Goal: Ask a question

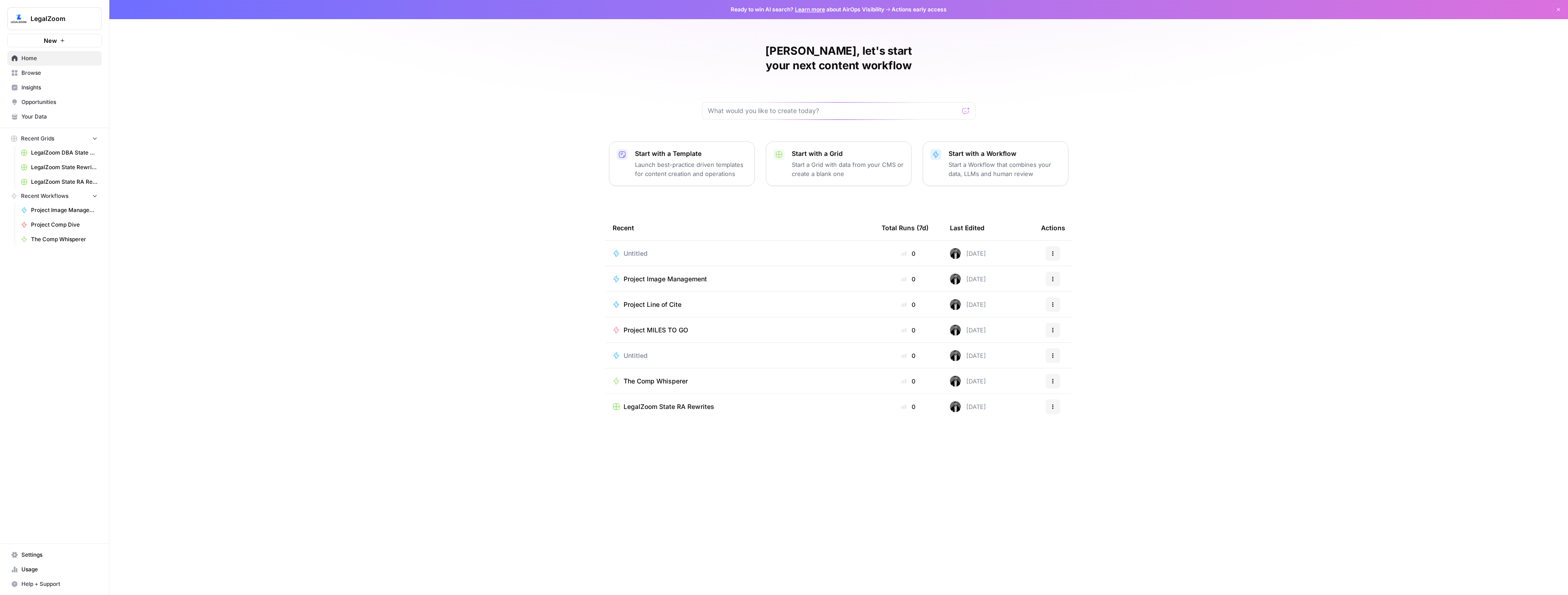
click at [58, 69] on span "Browse" at bounding box center [59, 72] width 76 height 8
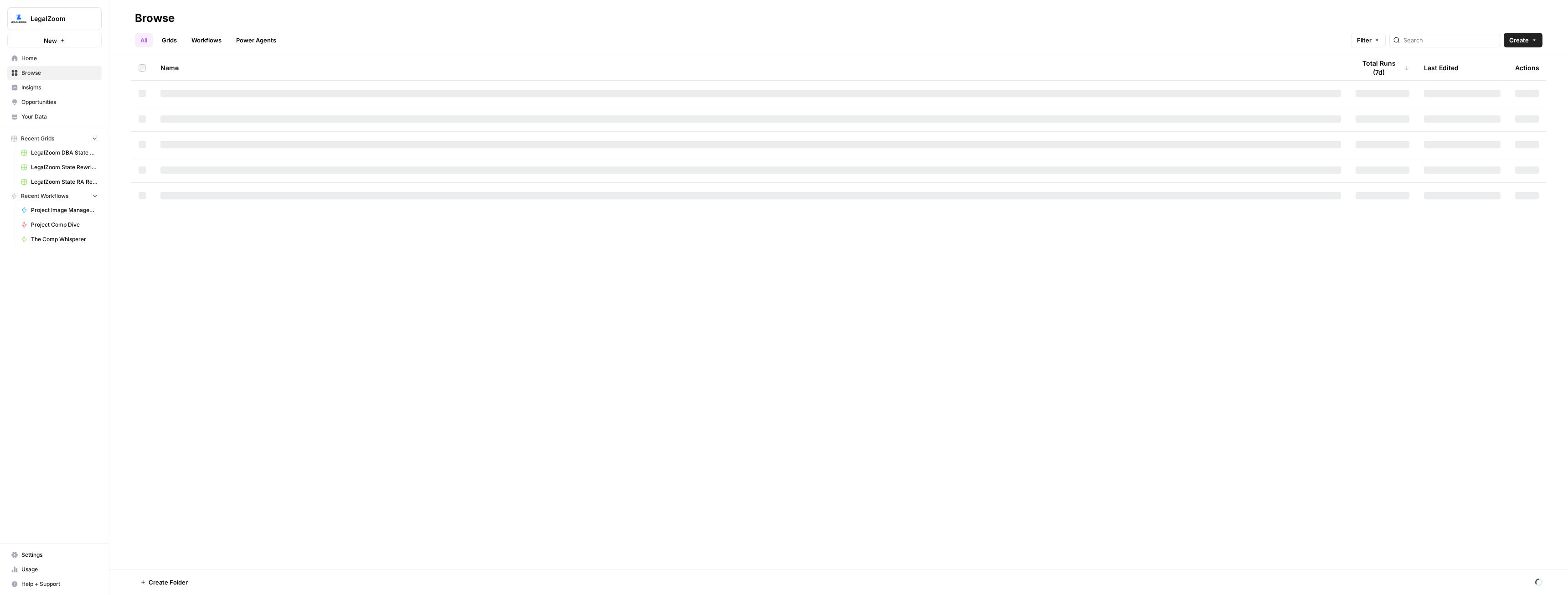
click at [205, 38] on link "Workflows" at bounding box center [206, 40] width 41 height 15
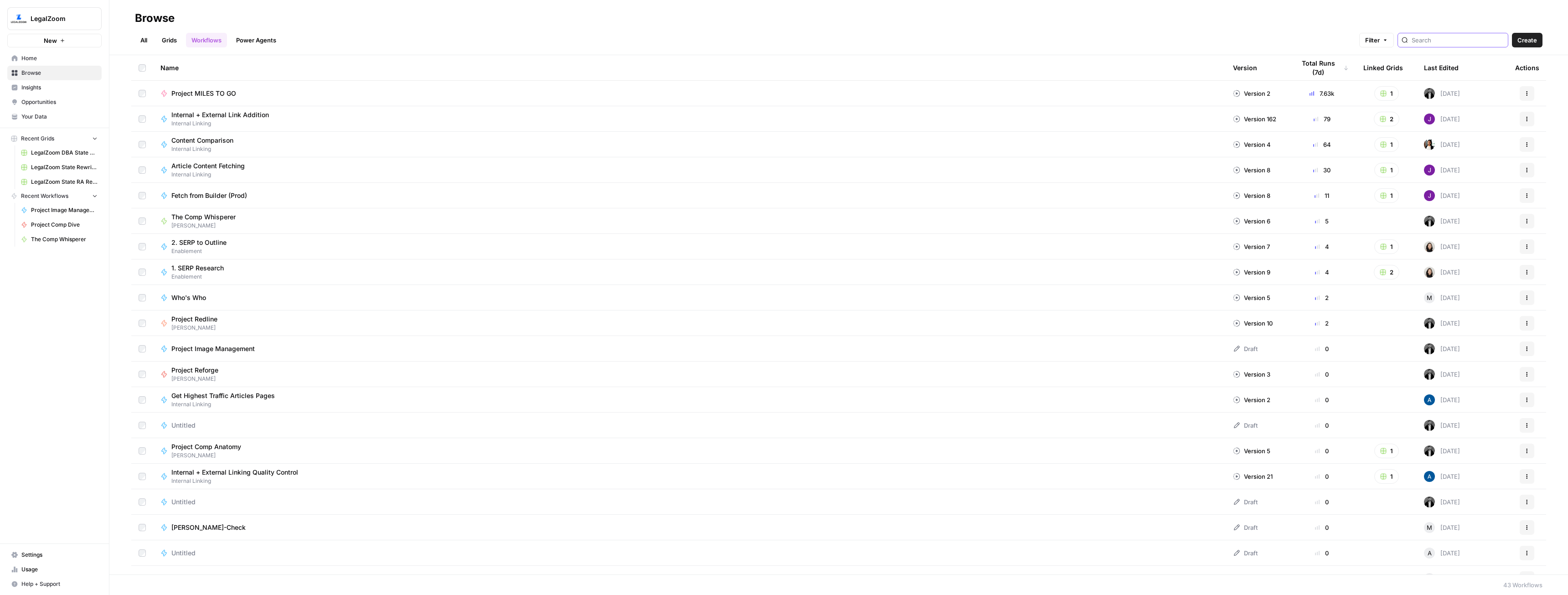
click at [1469, 42] on input "search" at bounding box center [1459, 40] width 93 height 9
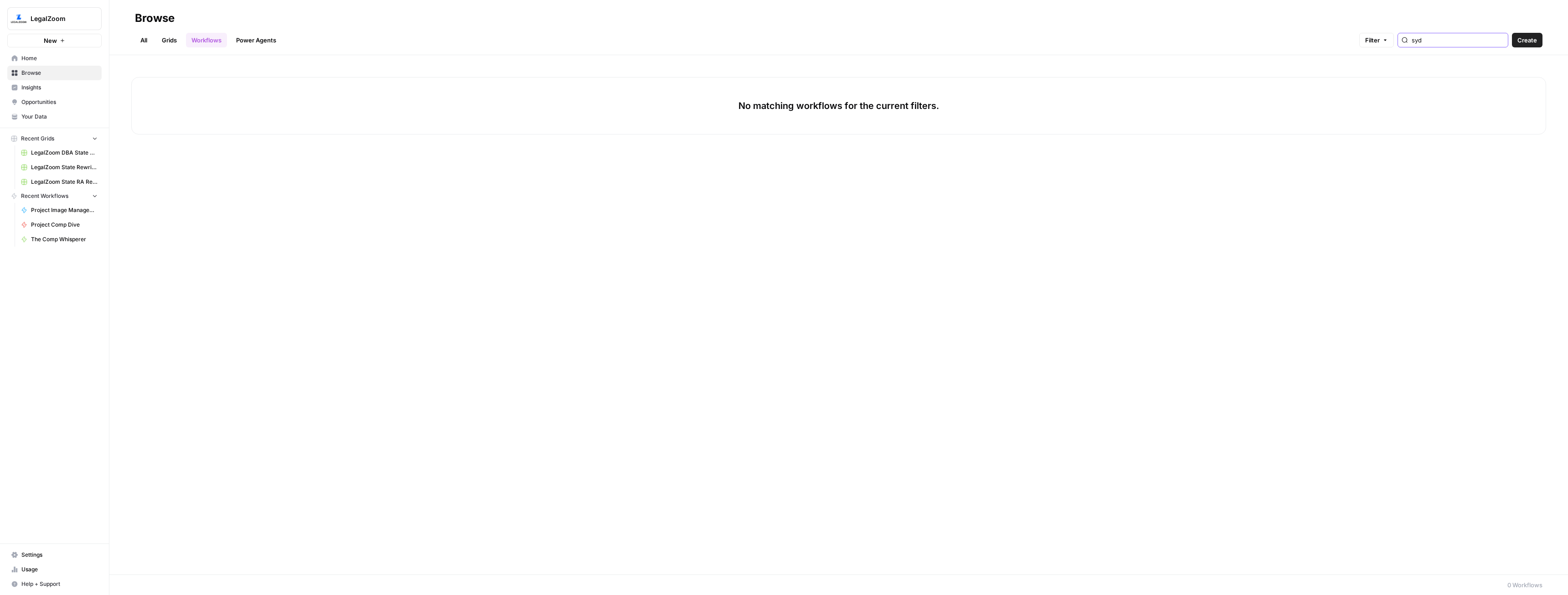
type input "syd"
click at [35, 17] on span "LegalZoom" at bounding box center [58, 19] width 56 height 9
drag, startPoint x: 63, startPoint y: 75, endPoint x: 61, endPoint y: 80, distance: 5.4
click at [61, 80] on div "LegalZoom AirOps Cohort 2" at bounding box center [82, 76] width 146 height 30
click at [61, 80] on span "AirOps Cohort 2" at bounding box center [88, 83] width 120 height 9
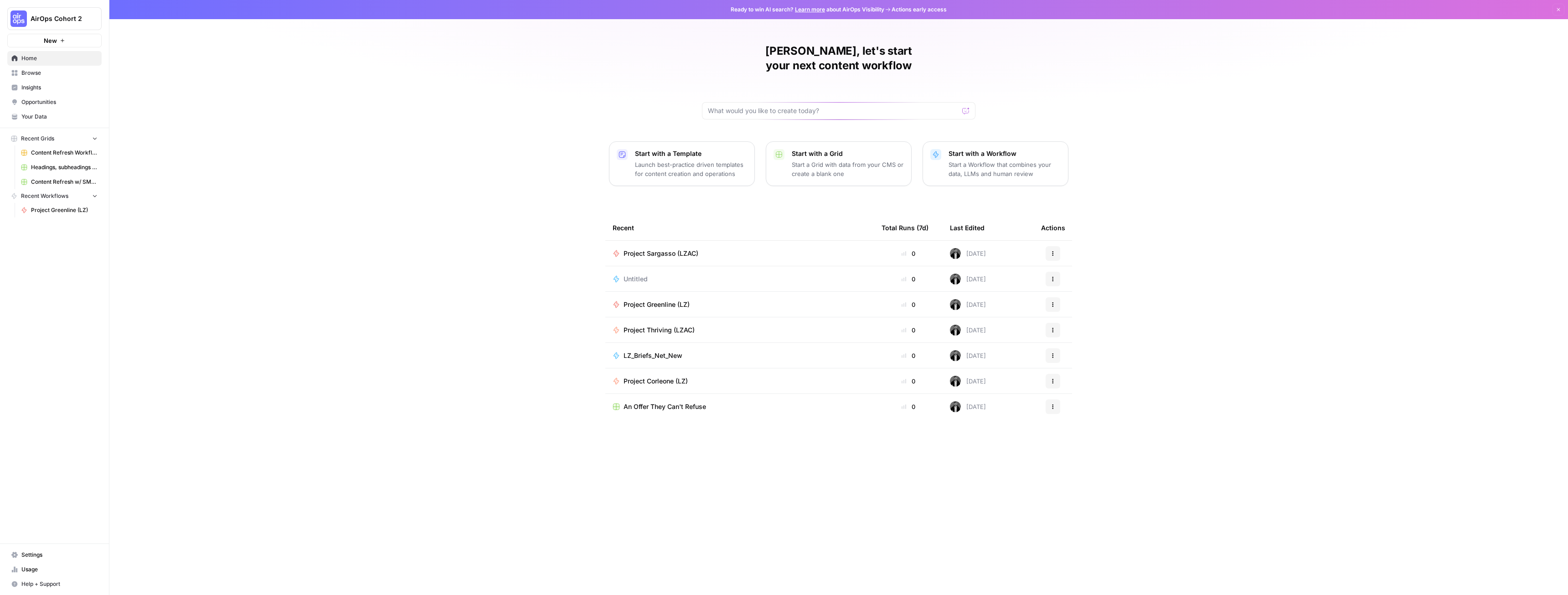
click at [38, 76] on span "Browse" at bounding box center [59, 72] width 76 height 8
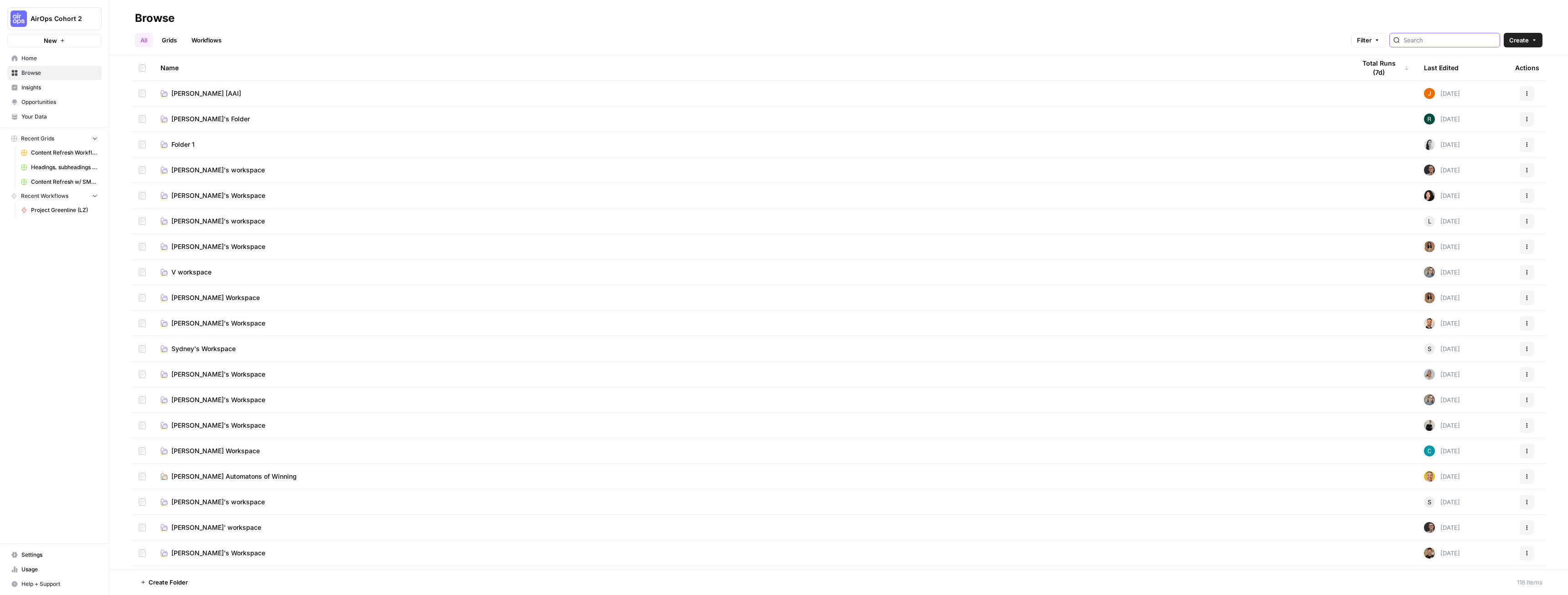
click at [1462, 40] on input "search" at bounding box center [1450, 40] width 93 height 9
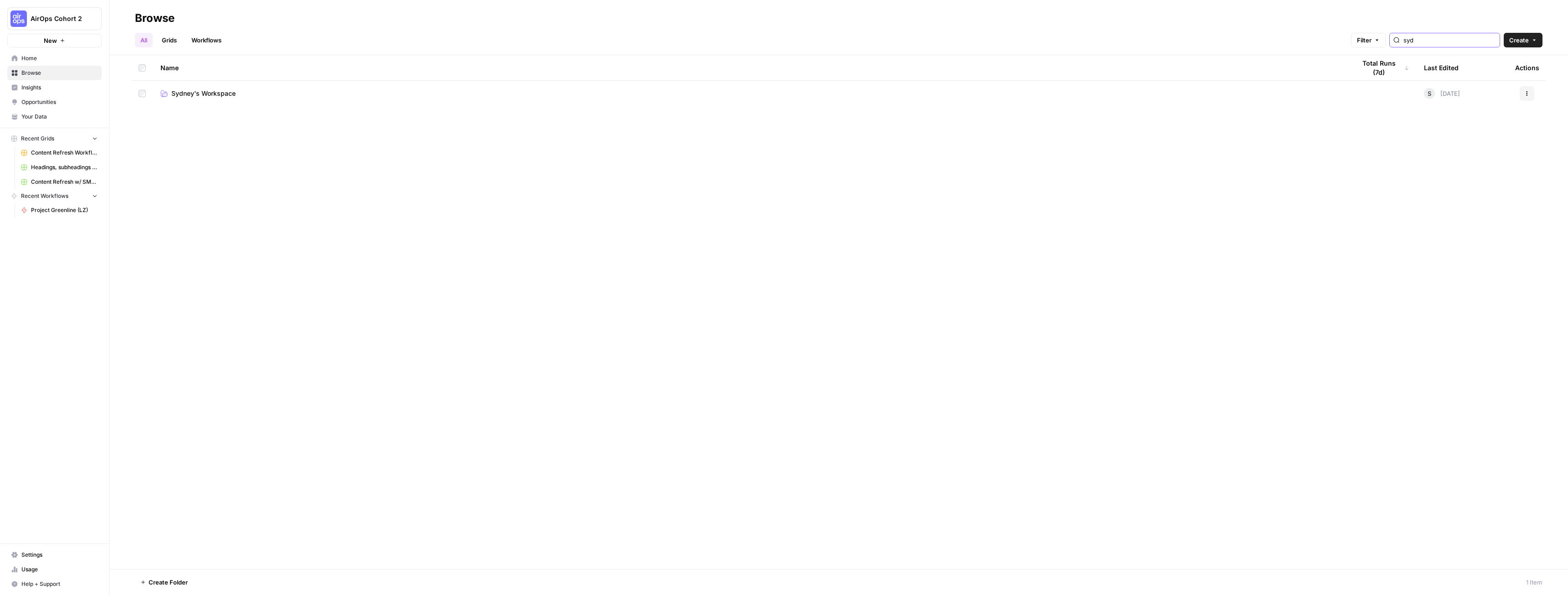
type input "syd"
click at [225, 91] on span "Sydney's Workspace" at bounding box center [203, 93] width 64 height 9
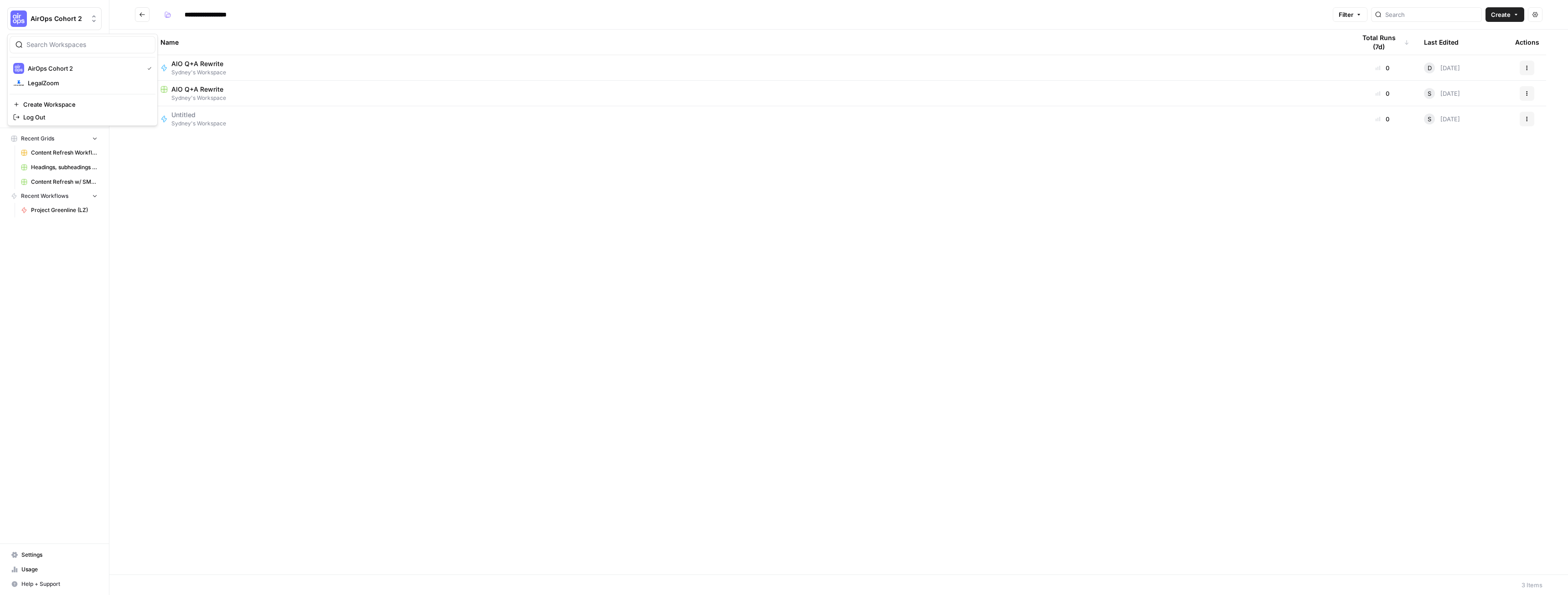
click at [42, 22] on span "AirOps Cohort 2" at bounding box center [58, 19] width 56 height 9
click at [60, 81] on span "LegalZoom" at bounding box center [88, 83] width 120 height 9
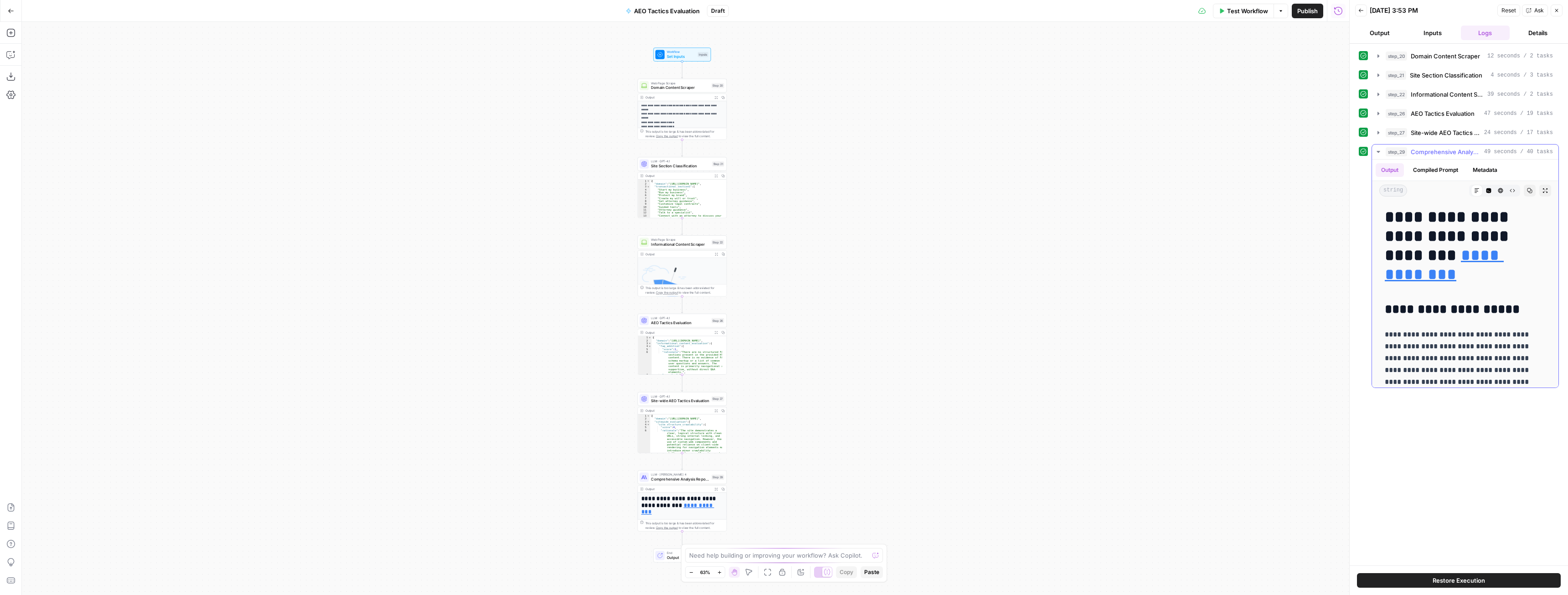
scroll to position [45, 0]
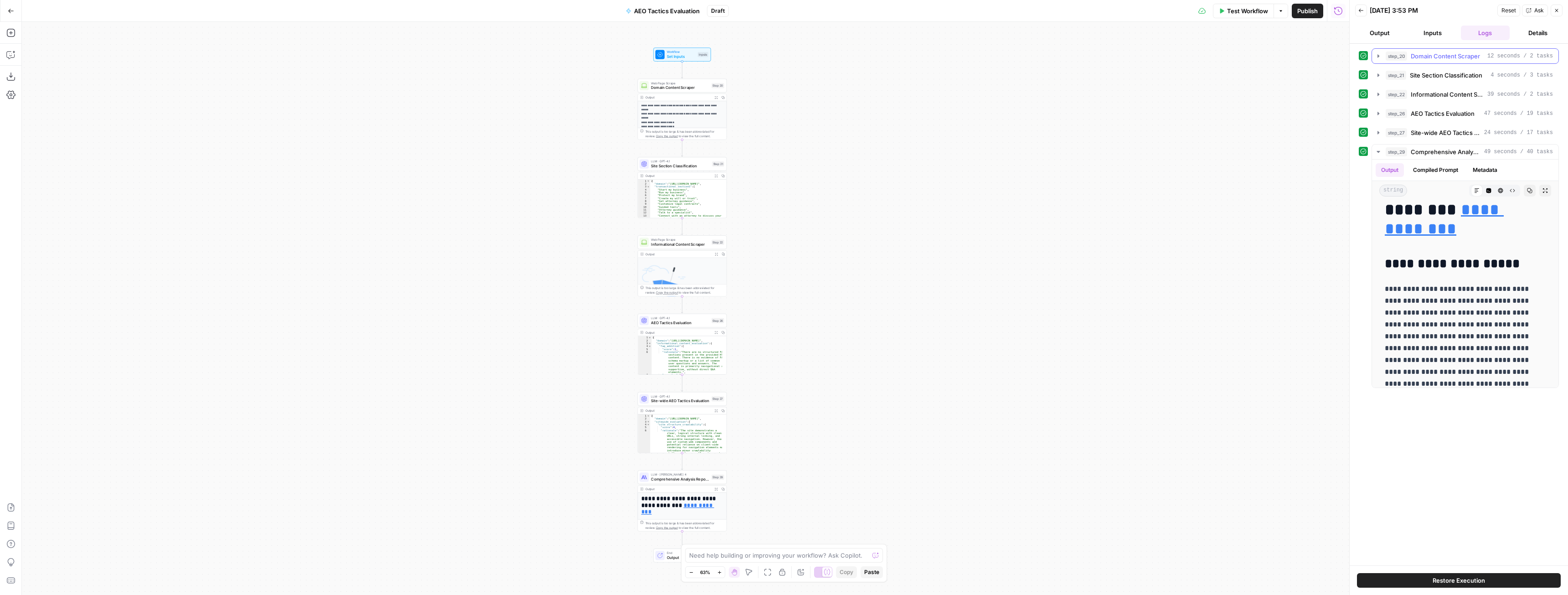
click at [1379, 55] on icon "button" at bounding box center [1379, 56] width 7 height 7
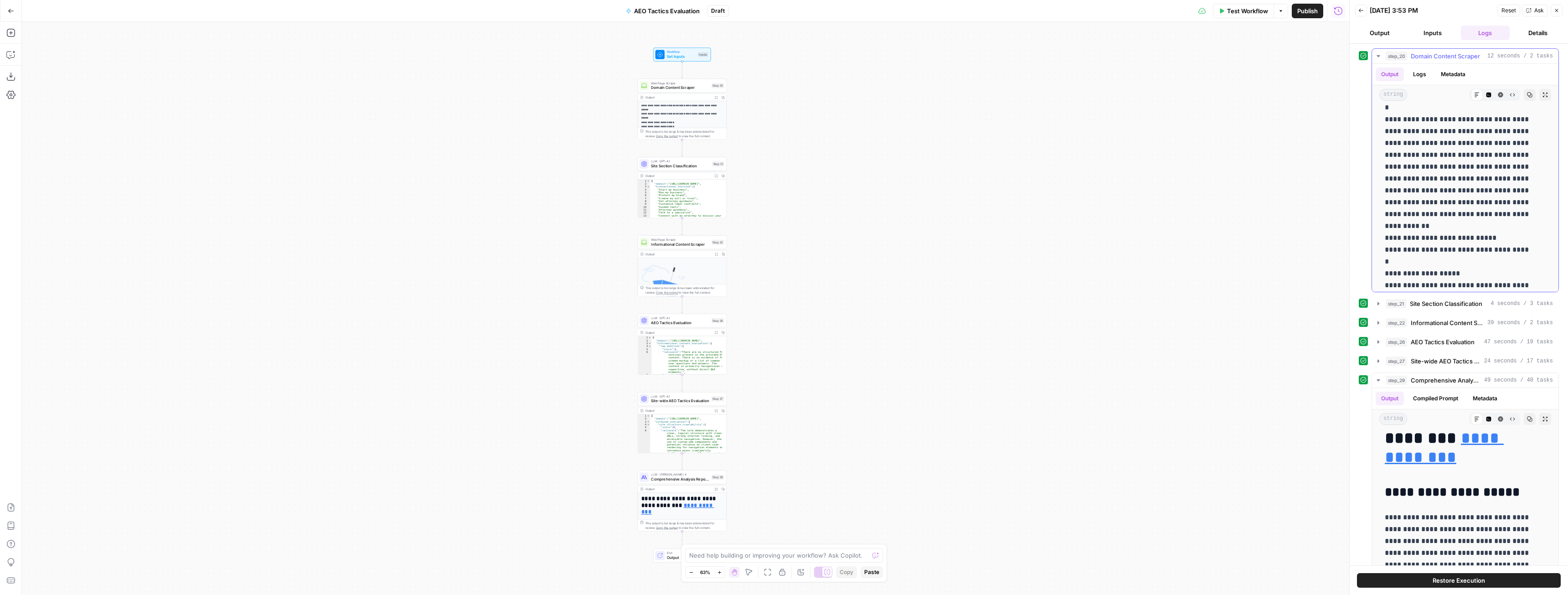
scroll to position [2188, 0]
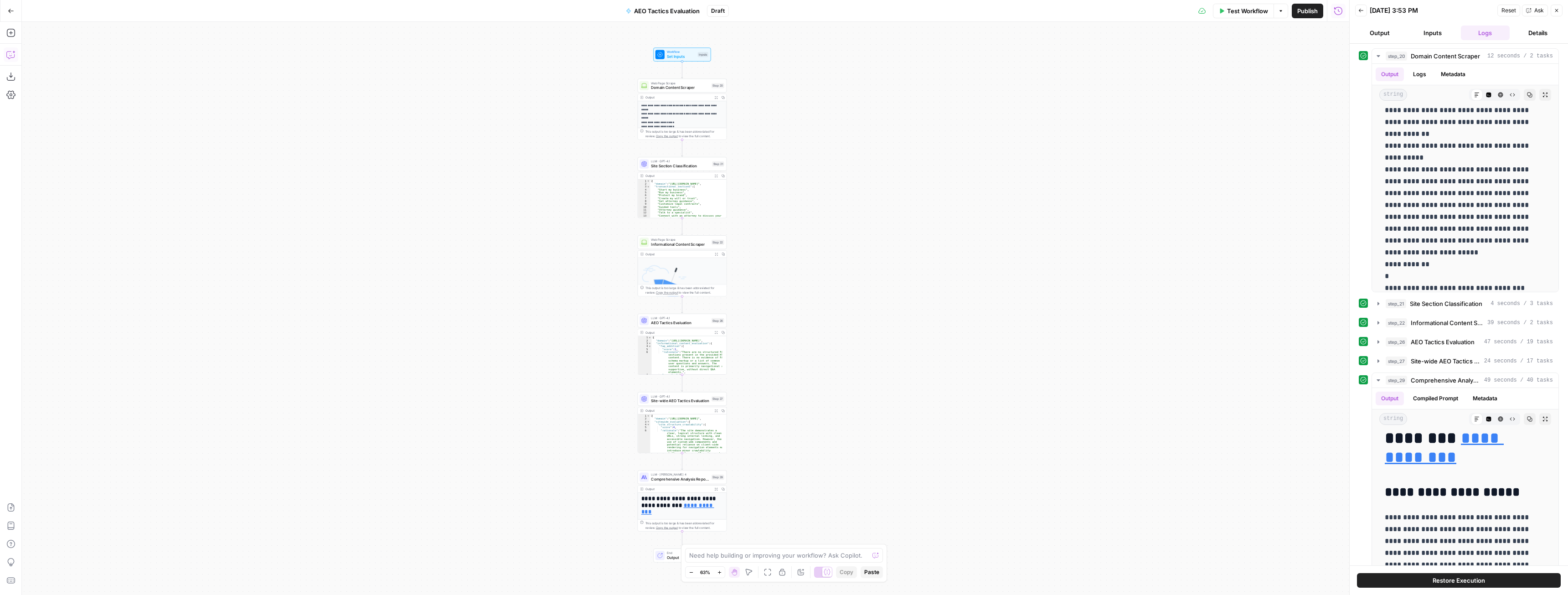
click at [6, 53] on icon "button" at bounding box center [10, 56] width 7 height 7
type textarea "give me a full synopsis of everything the workflow is currently doing"
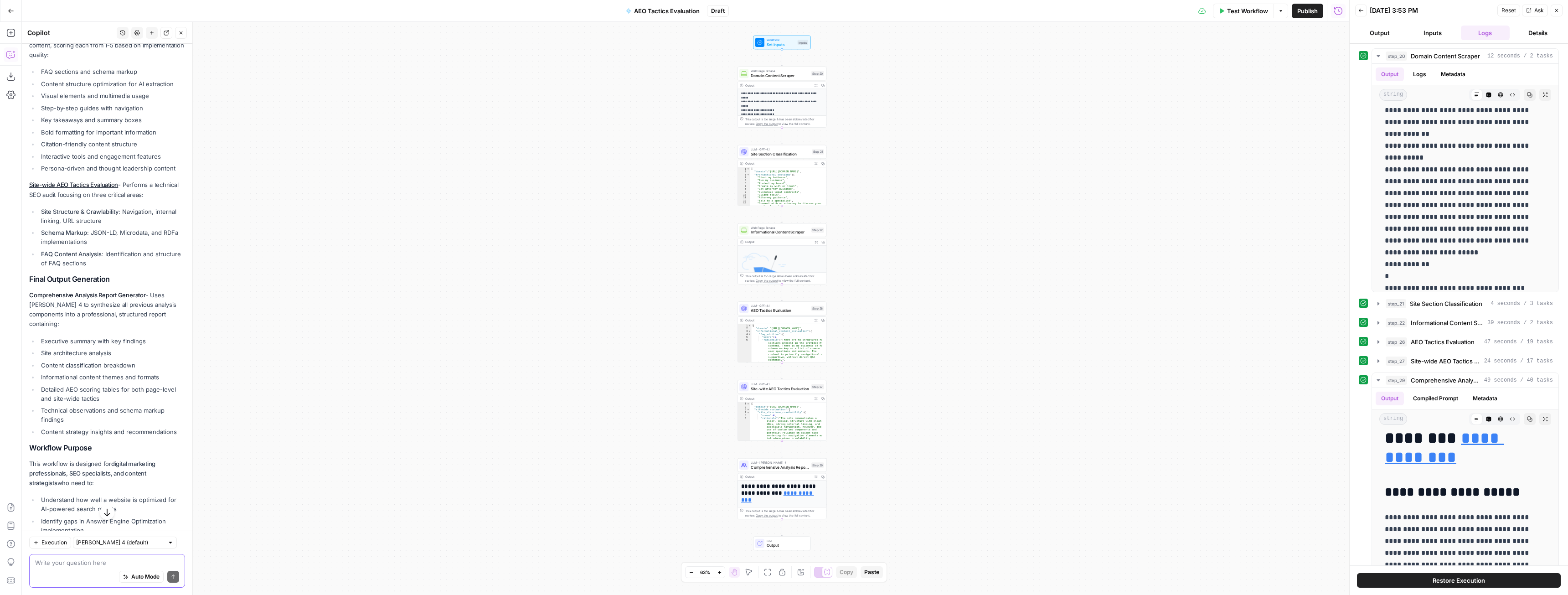
scroll to position [496, 0]
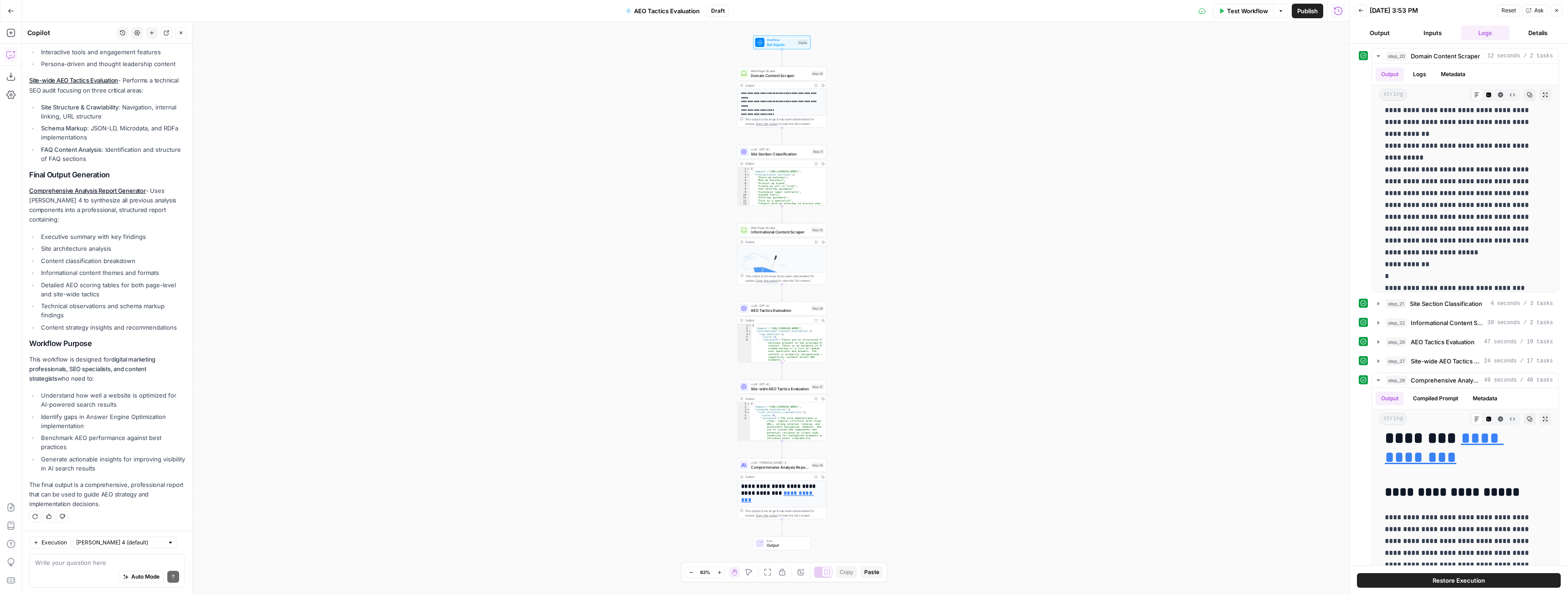
click at [135, 555] on div "Write your question here Auto Mode Send" at bounding box center [107, 570] width 156 height 33
click at [779, 264] on img at bounding box center [764, 270] width 45 height 35
click at [782, 235] on div "Web Page Scrape Informational Content Scraper Step 22 Copy step Delete step Add…" at bounding box center [782, 229] width 90 height 14
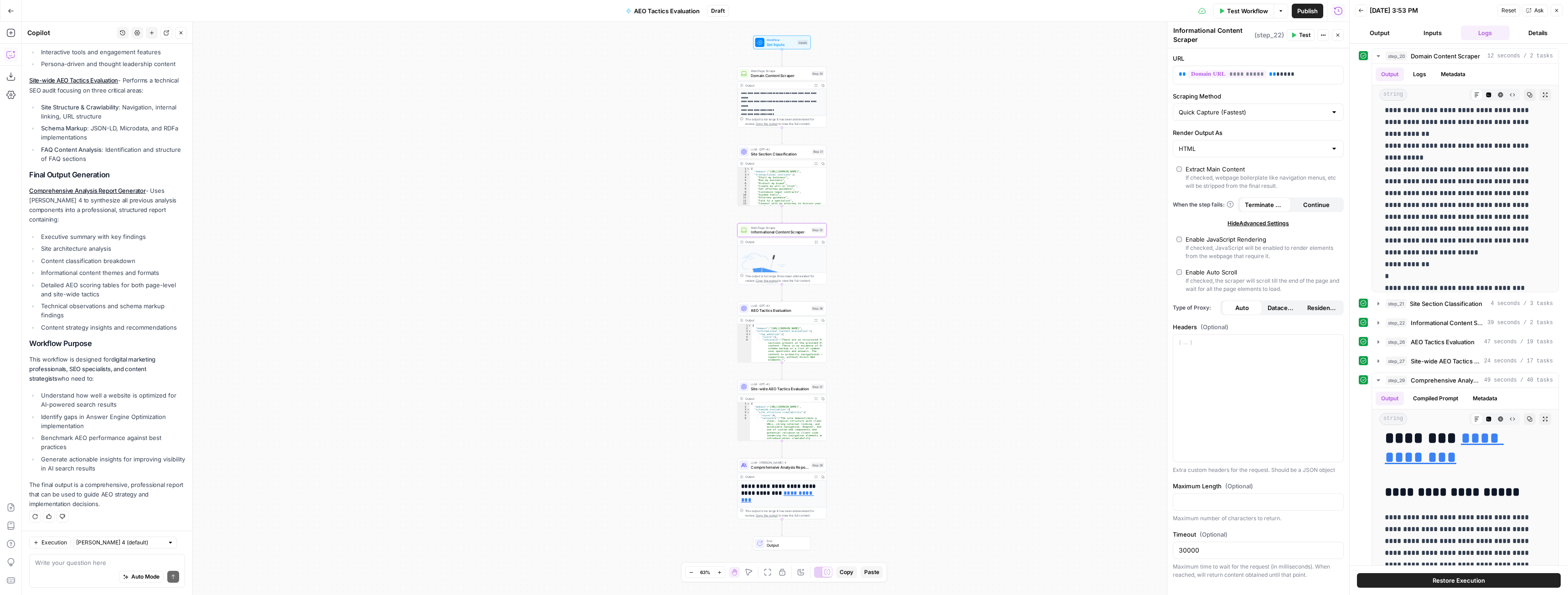
click at [798, 253] on p at bounding box center [782, 275] width 81 height 44
click at [813, 242] on button "Expand Output" at bounding box center [815, 242] width 6 height 6
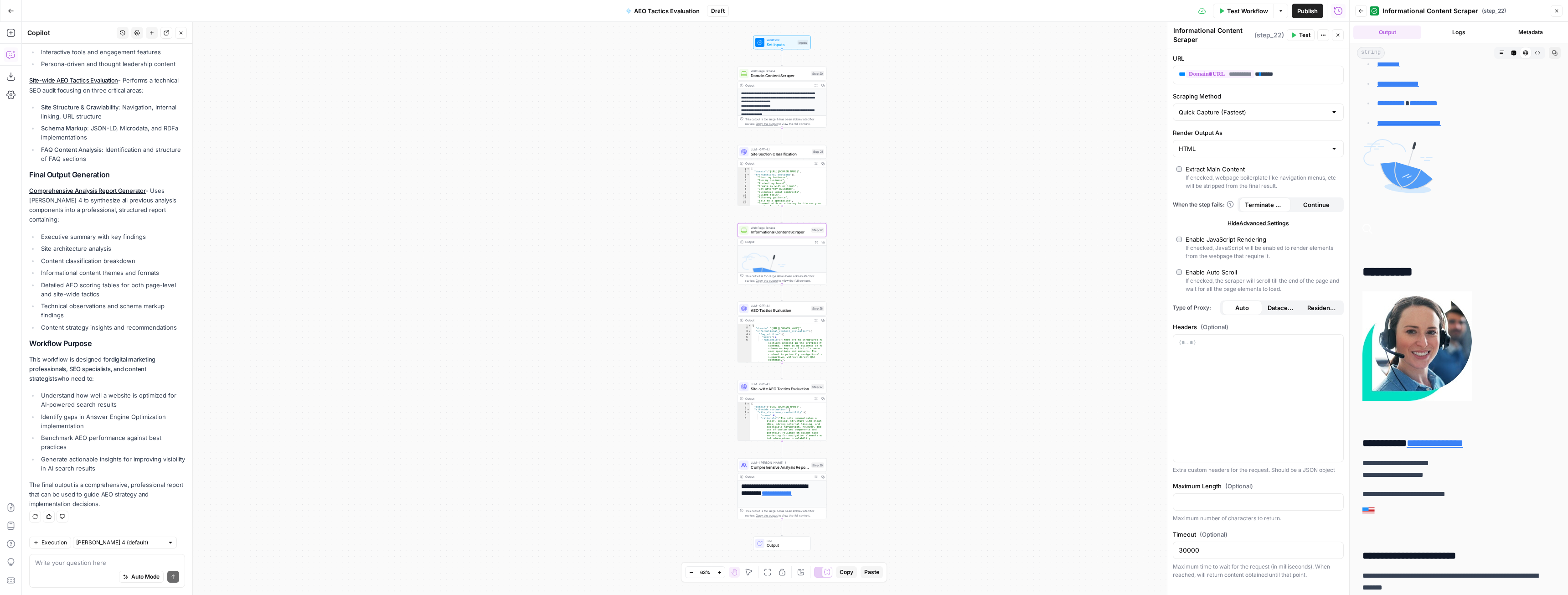
scroll to position [200, 0]
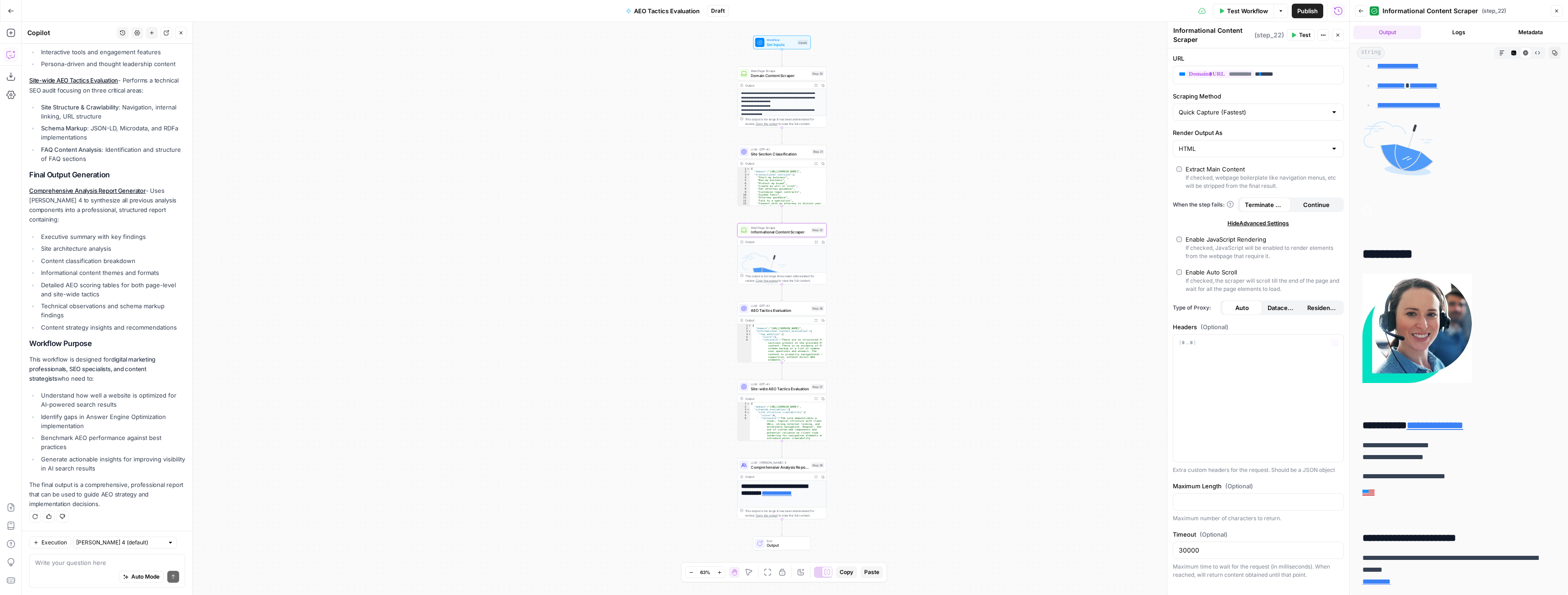
click at [1101, 239] on div "**********" at bounding box center [686, 308] width 1327 height 573
click at [1560, 9] on button "Close" at bounding box center [1557, 10] width 12 height 12
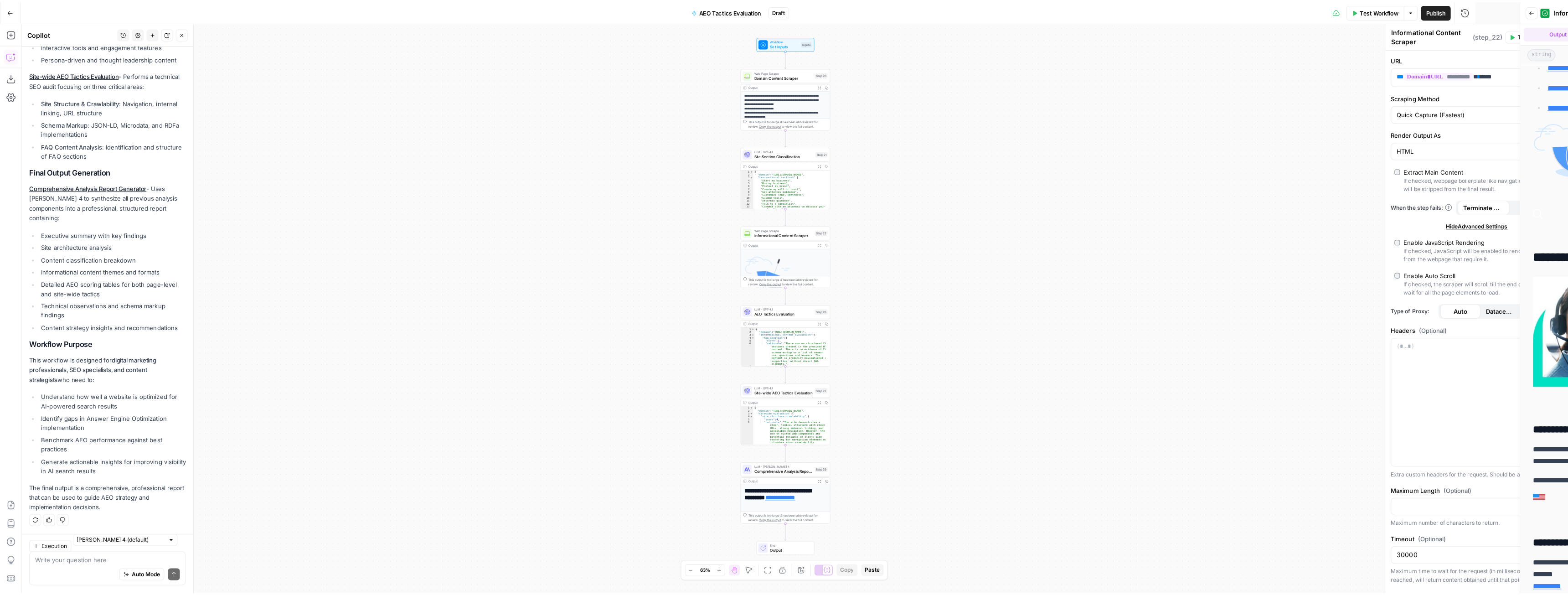
scroll to position [511, 0]
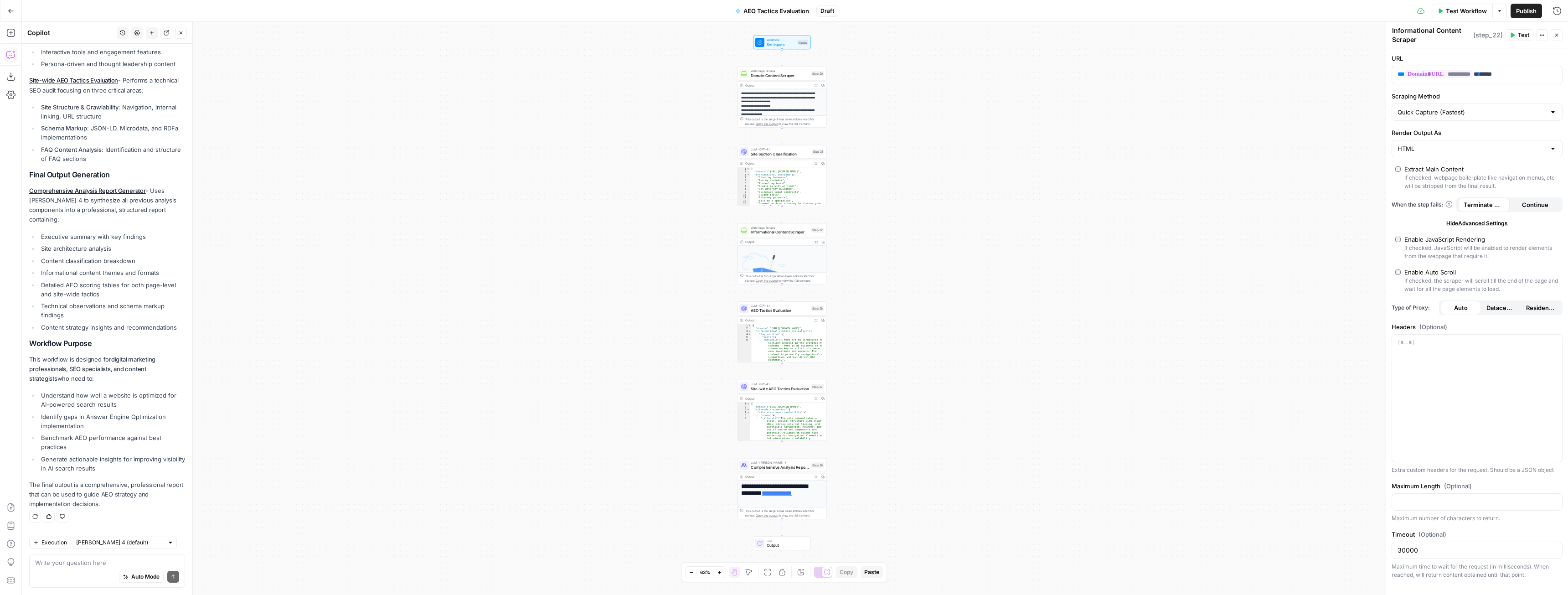
click at [1498, 12] on icon "button" at bounding box center [1500, 11] width 6 height 6
click at [1276, 192] on div "**********" at bounding box center [795, 308] width 1547 height 573
click at [98, 561] on textarea at bounding box center [107, 563] width 144 height 9
type textarea "This doesn't seem like it's actually evaluating the entire site"
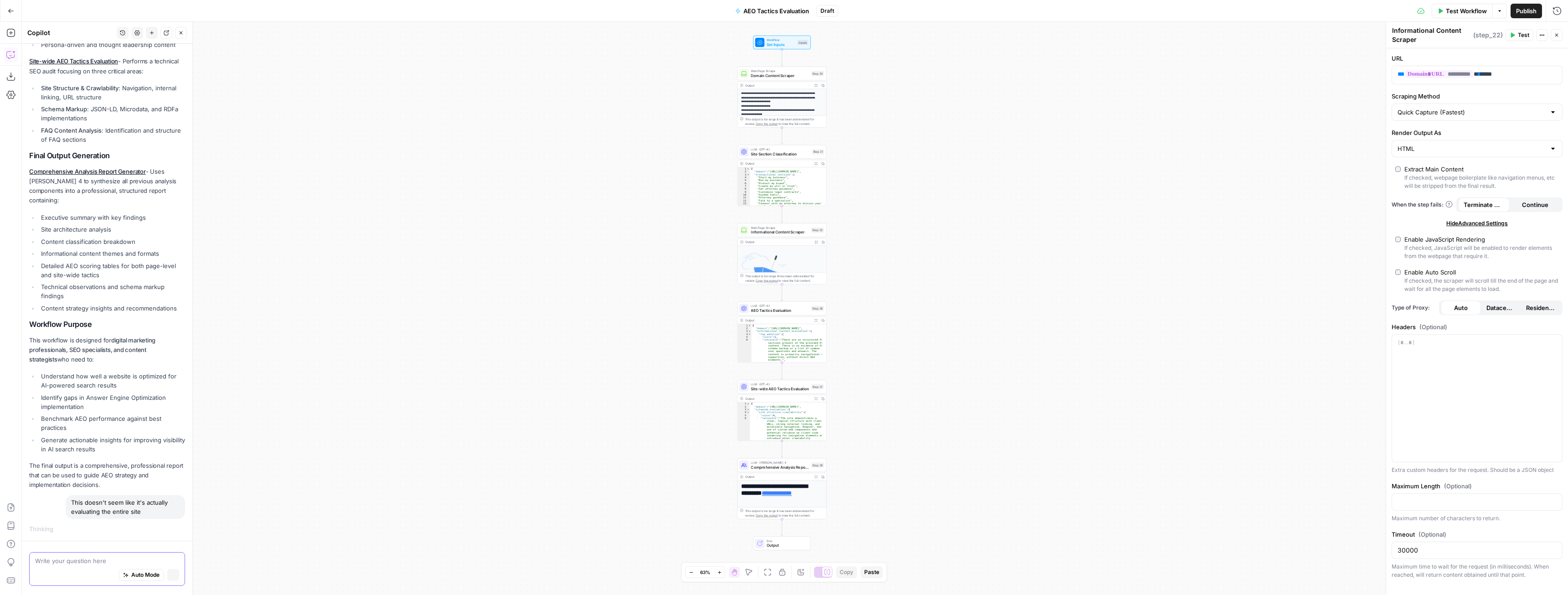
scroll to position [514, 0]
click at [758, 495] on h1 "**********" at bounding box center [780, 493] width 78 height 20
click at [811, 499] on h1 "**********" at bounding box center [780, 493] width 78 height 20
click at [815, 478] on icon "button" at bounding box center [815, 476] width 3 height 3
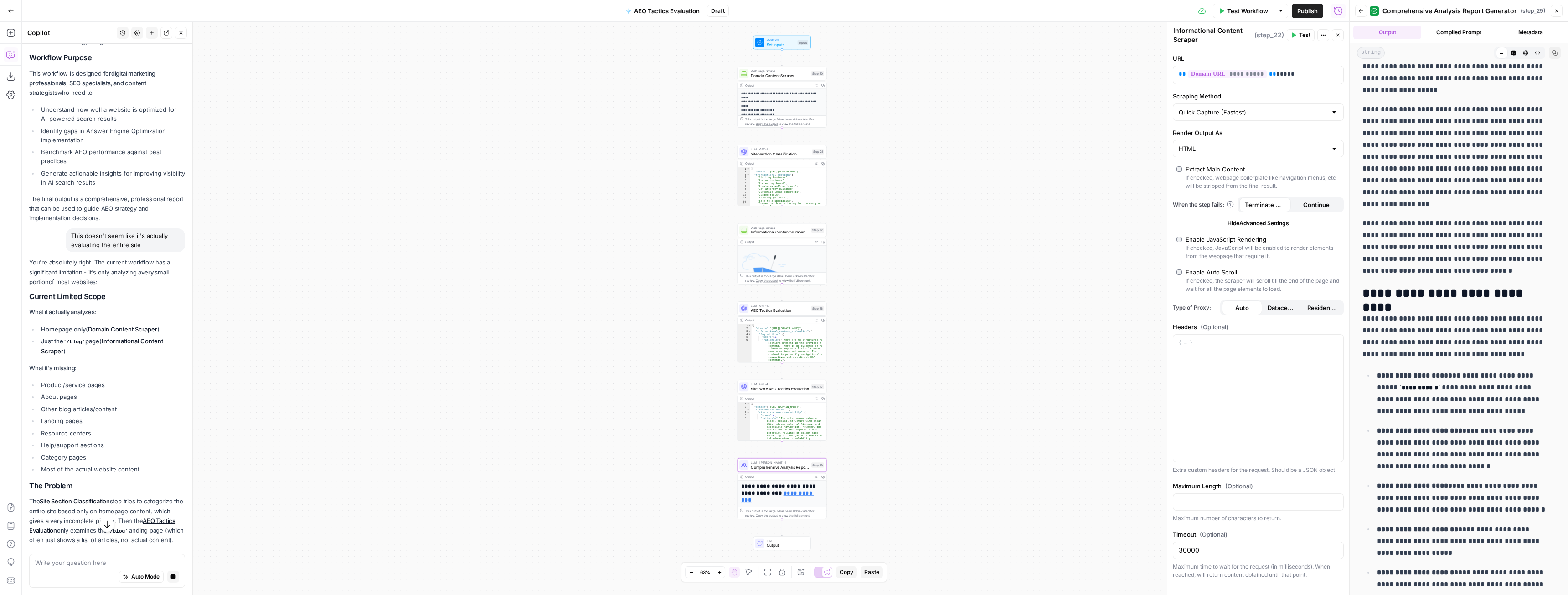
scroll to position [808, 0]
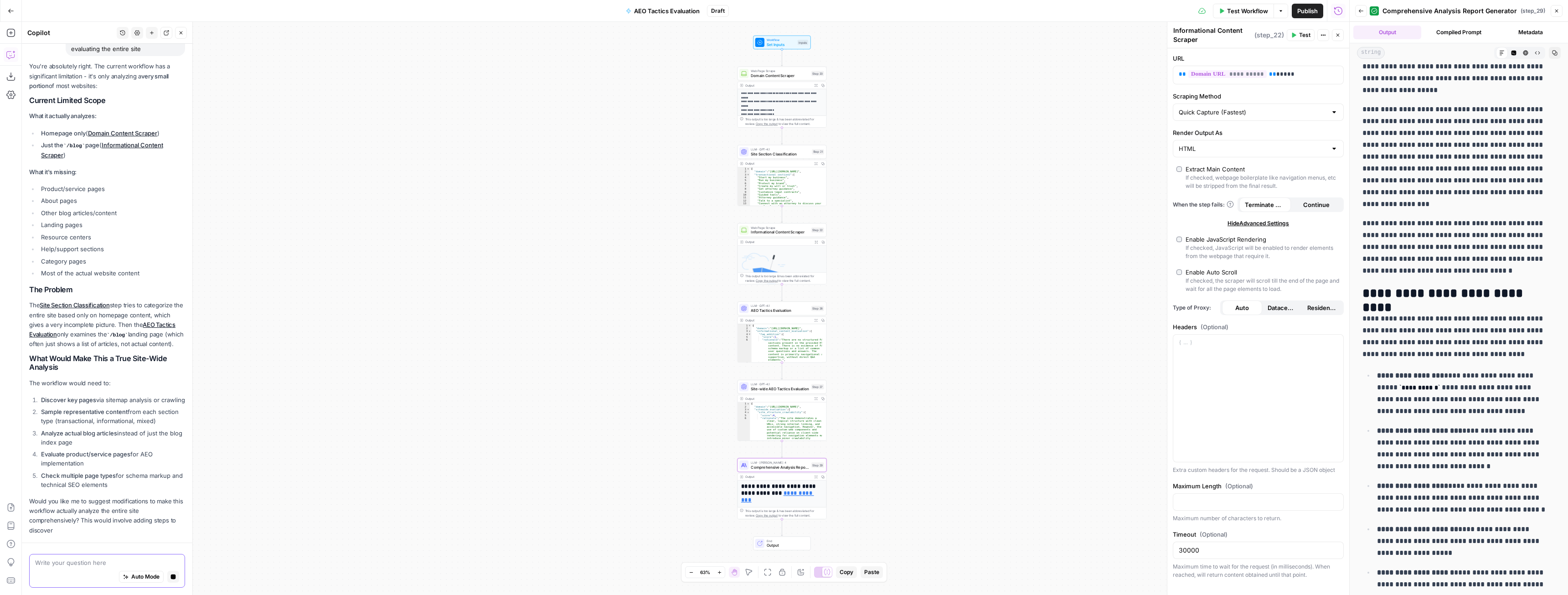
click at [81, 558] on textarea at bounding box center [107, 563] width 144 height 9
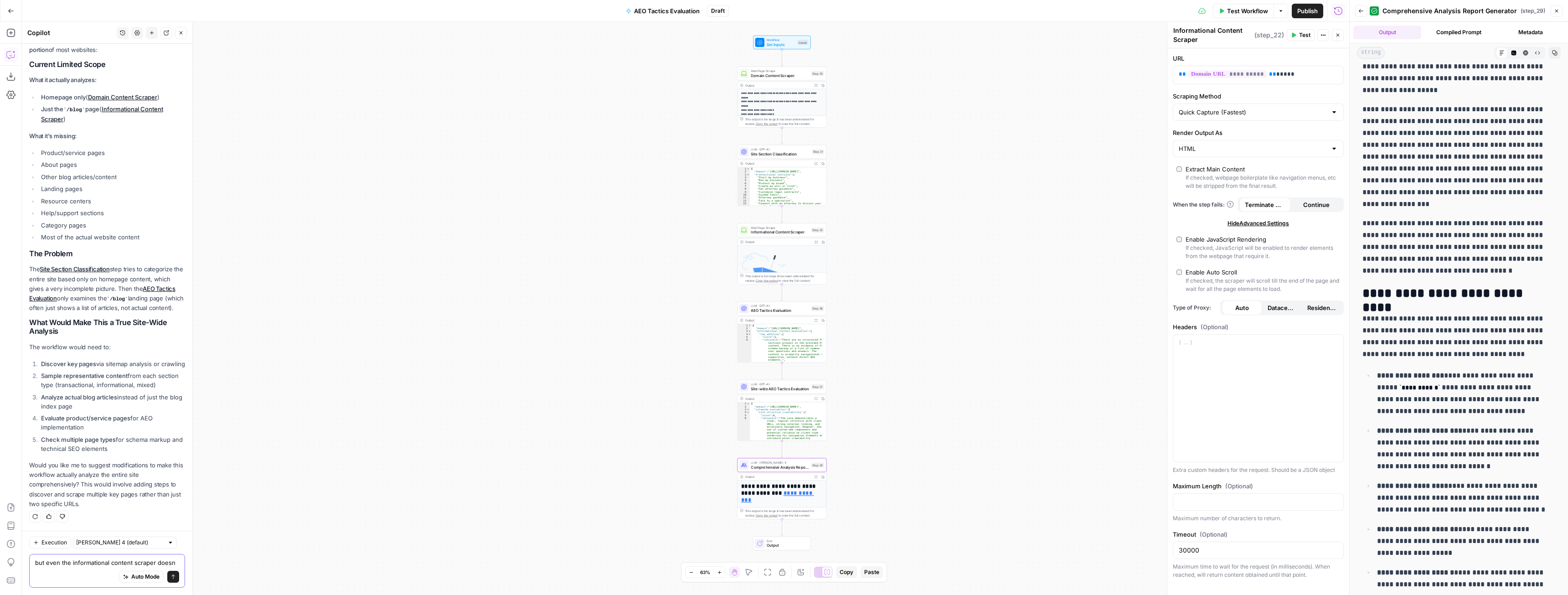
scroll to position [1056, 0]
type textarea "but even the informational content scraper doesn't seem to be working"
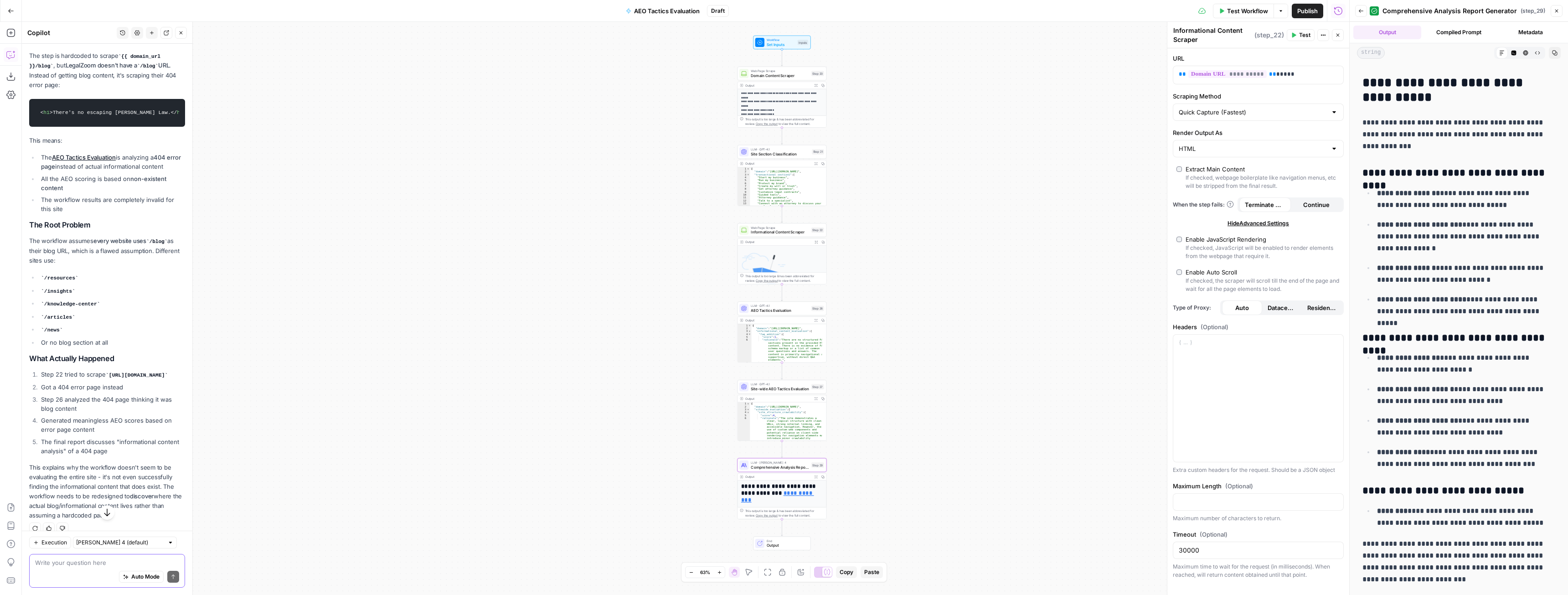
scroll to position [1573, 0]
